Goal: Find specific page/section: Find specific page/section

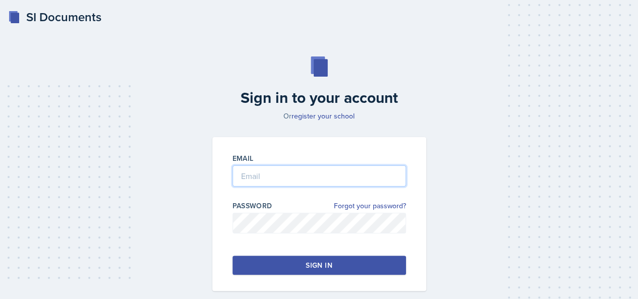
click at [359, 175] on input "email" at bounding box center [318, 175] width 173 height 21
type input "[EMAIL_ADDRESS][DOMAIN_NAME]"
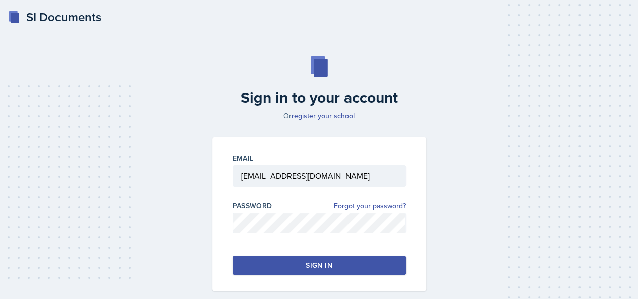
click at [311, 237] on div at bounding box center [318, 238] width 173 height 10
click at [318, 266] on div "Sign in" at bounding box center [319, 265] width 26 height 10
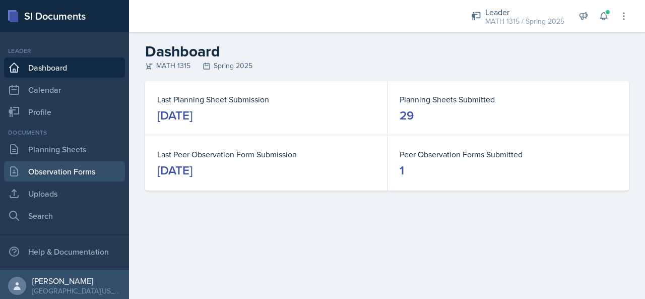
click at [87, 175] on link "Observation Forms" at bounding box center [64, 171] width 121 height 20
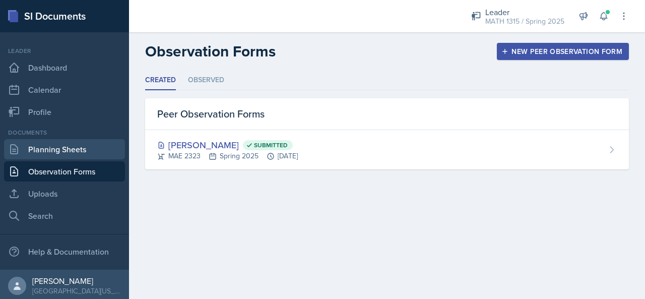
click at [76, 152] on link "Planning Sheets" at bounding box center [64, 149] width 121 height 20
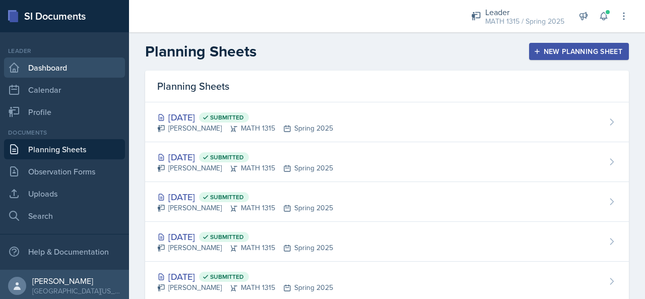
click at [62, 69] on link "Dashboard" at bounding box center [64, 67] width 121 height 20
